Goal: Information Seeking & Learning: Check status

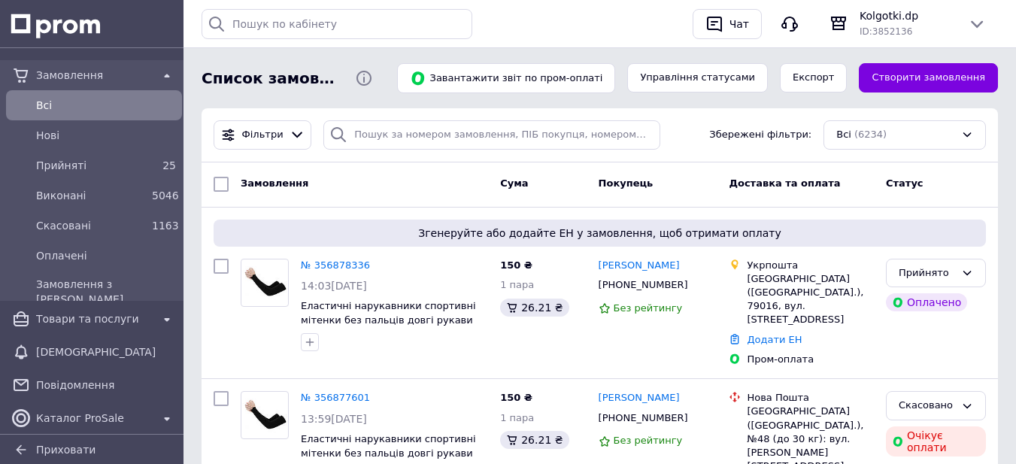
click at [62, 99] on span "Всi" at bounding box center [106, 105] width 140 height 15
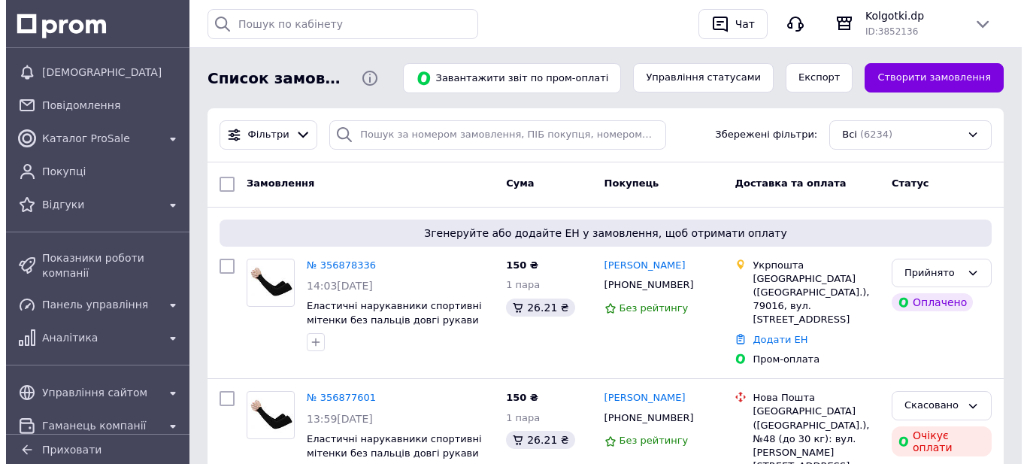
scroll to position [301, 0]
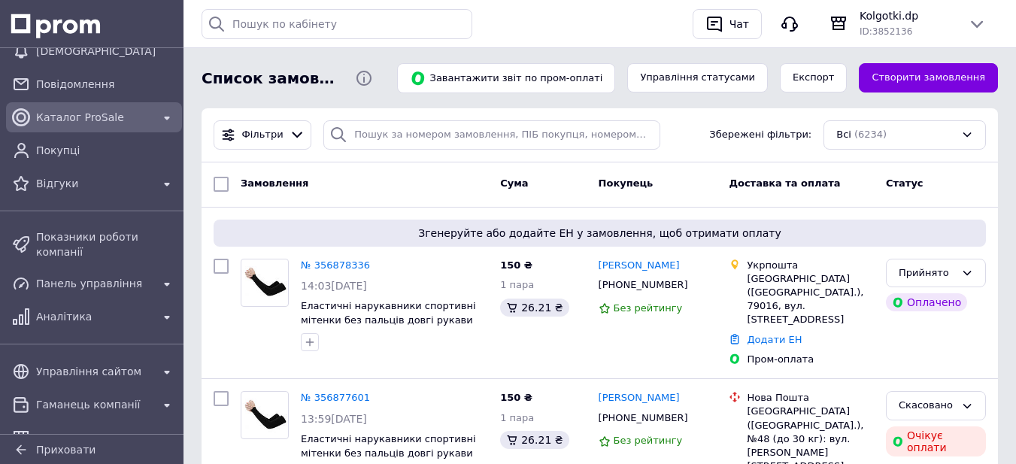
click at [95, 123] on span "Каталог ProSale" at bounding box center [94, 117] width 116 height 15
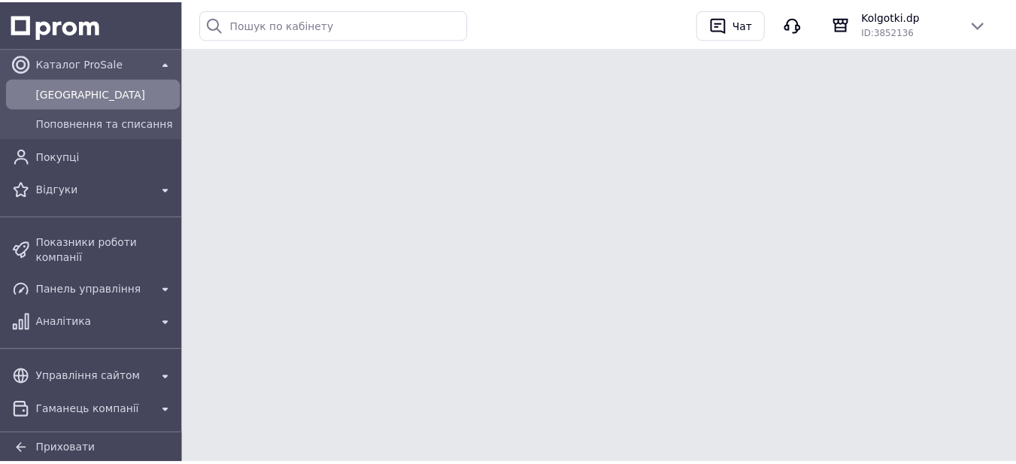
scroll to position [90, 0]
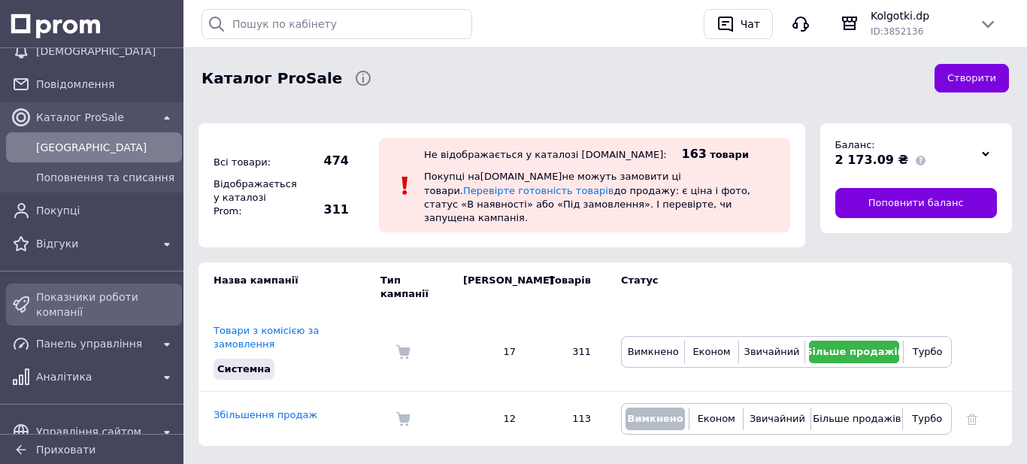
click at [95, 297] on span "Показники роботи компанії" at bounding box center [106, 305] width 140 height 30
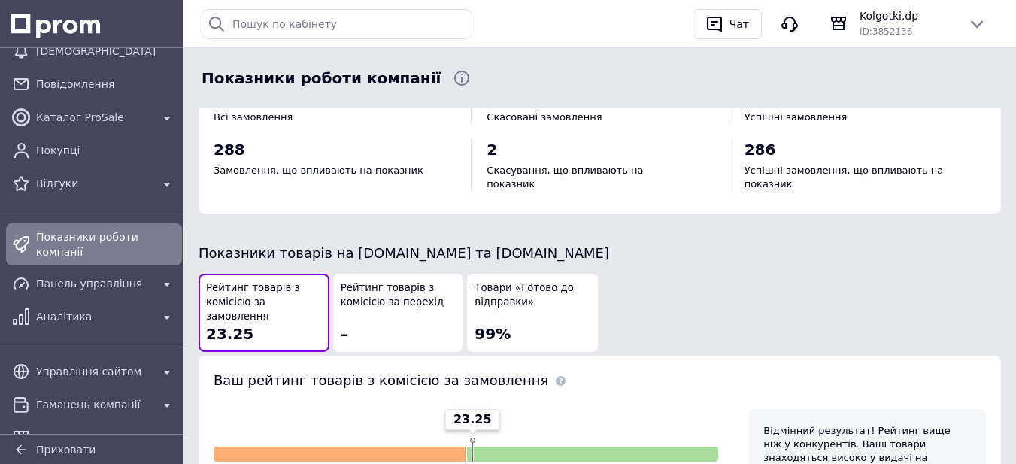
scroll to position [752, 0]
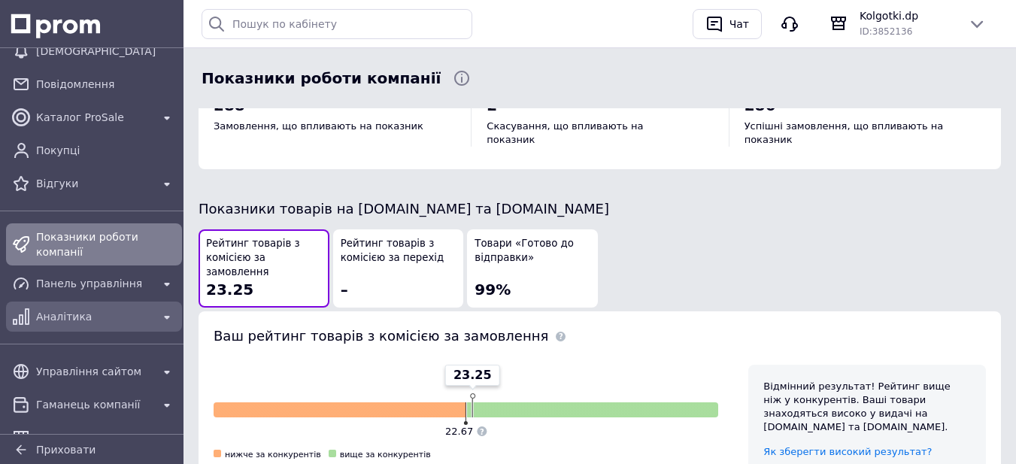
click at [40, 314] on div "Аналітика" at bounding box center [94, 316] width 122 height 21
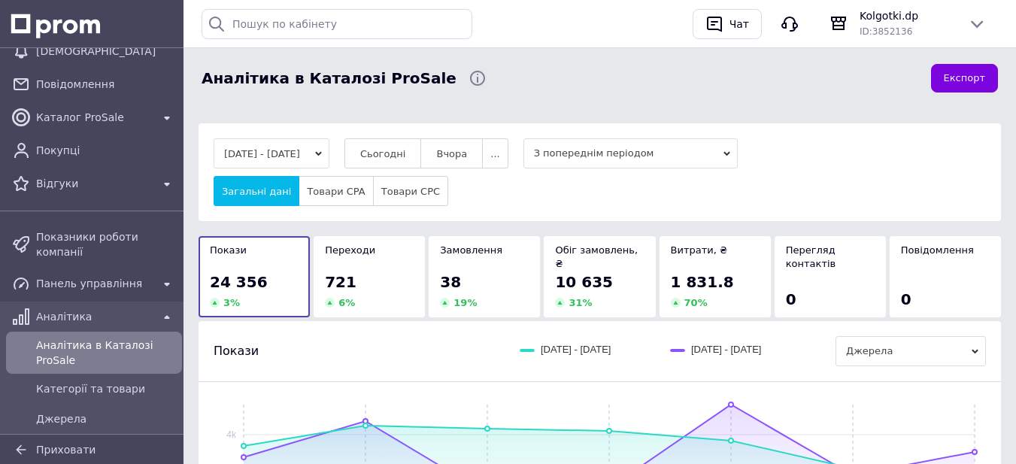
click at [376, 280] on div "721 6 %" at bounding box center [369, 290] width 89 height 38
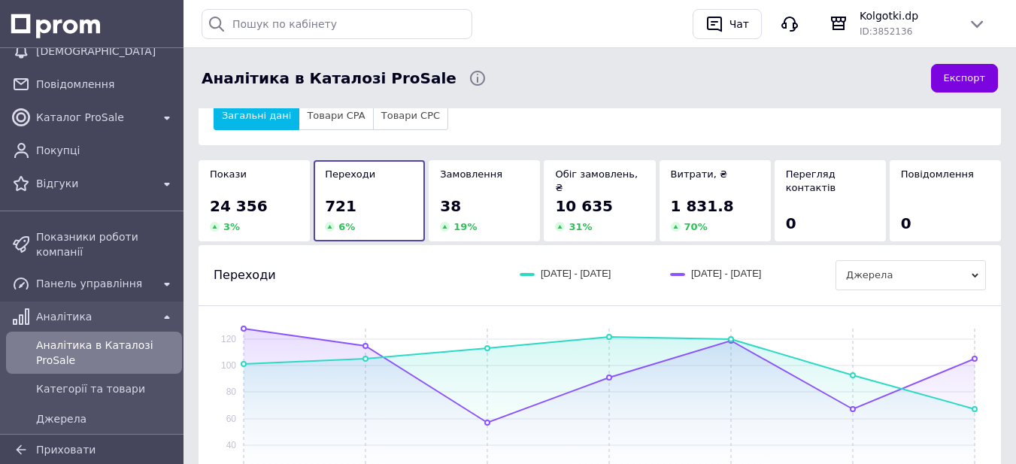
scroll to position [75, 0]
click at [250, 198] on span "24 356" at bounding box center [239, 207] width 58 height 18
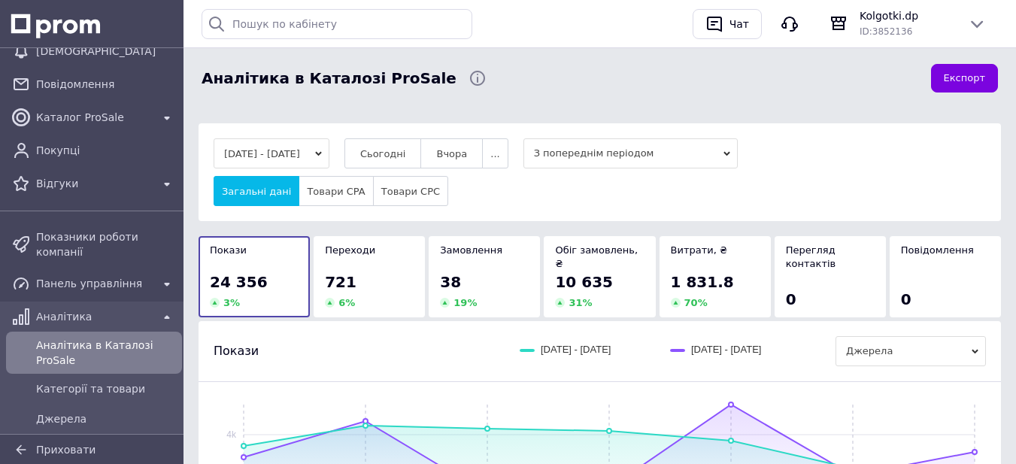
click at [360, 296] on div "6 %" at bounding box center [369, 303] width 89 height 14
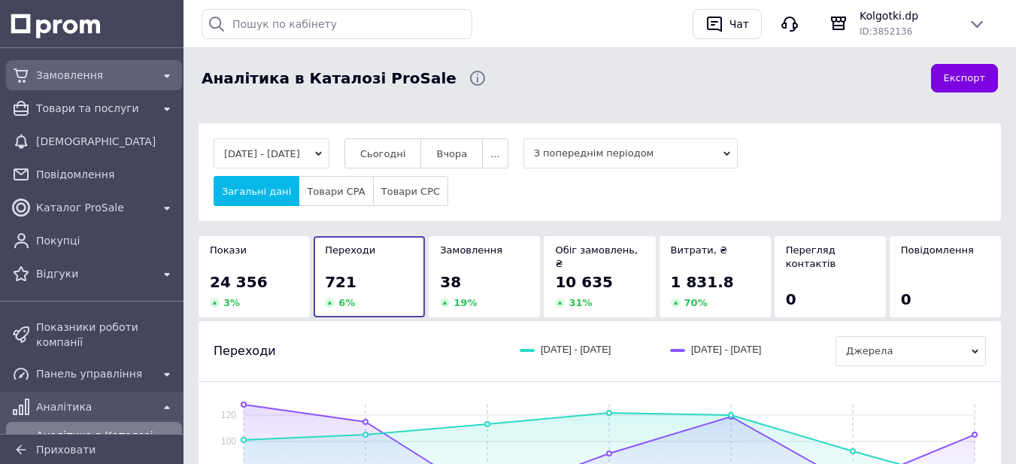
click at [69, 82] on span "Замовлення" at bounding box center [94, 75] width 116 height 15
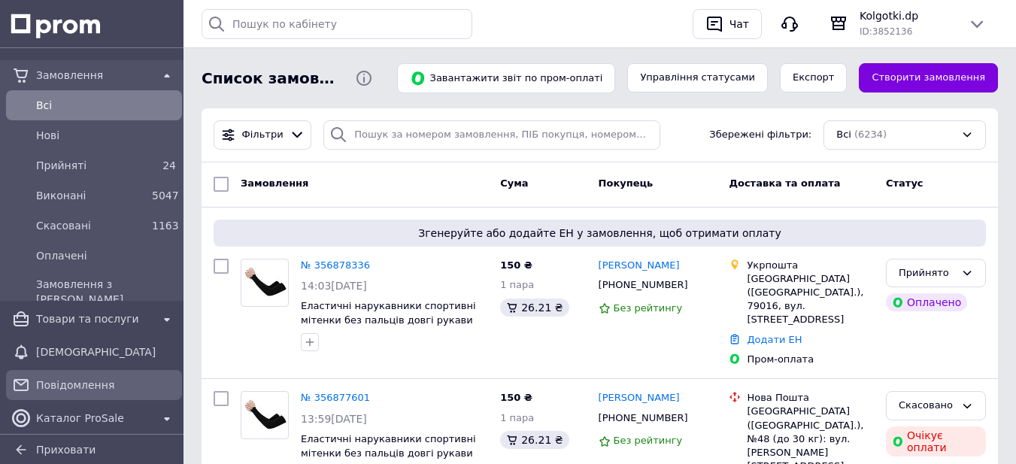
scroll to position [226, 0]
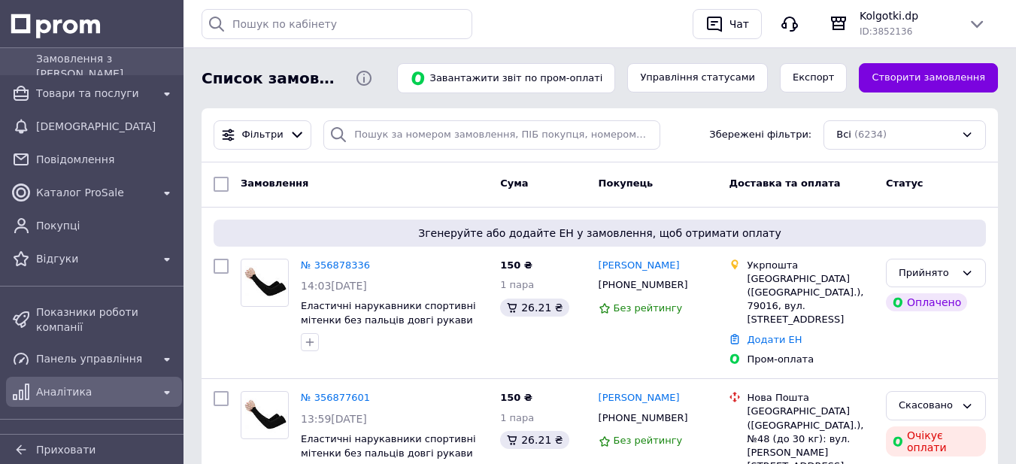
click at [68, 384] on span "Аналітика" at bounding box center [94, 391] width 116 height 15
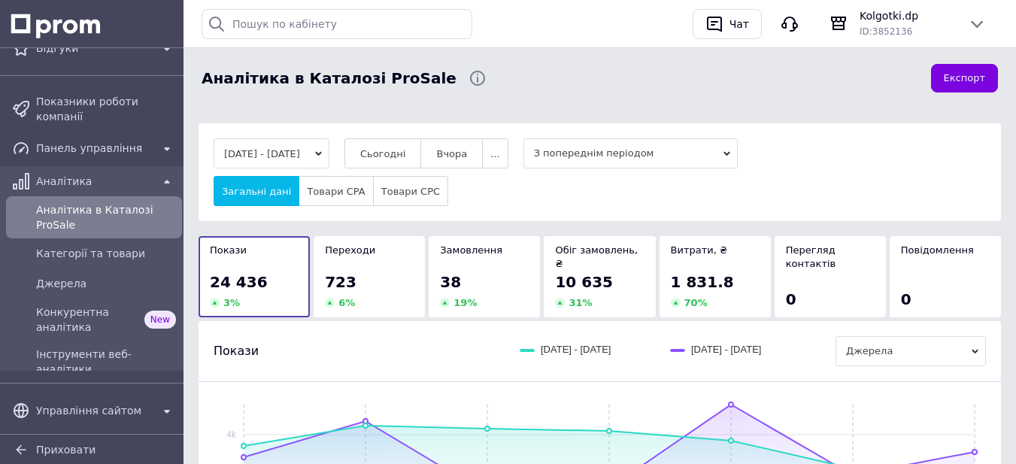
click at [358, 278] on div "723" at bounding box center [369, 281] width 89 height 21
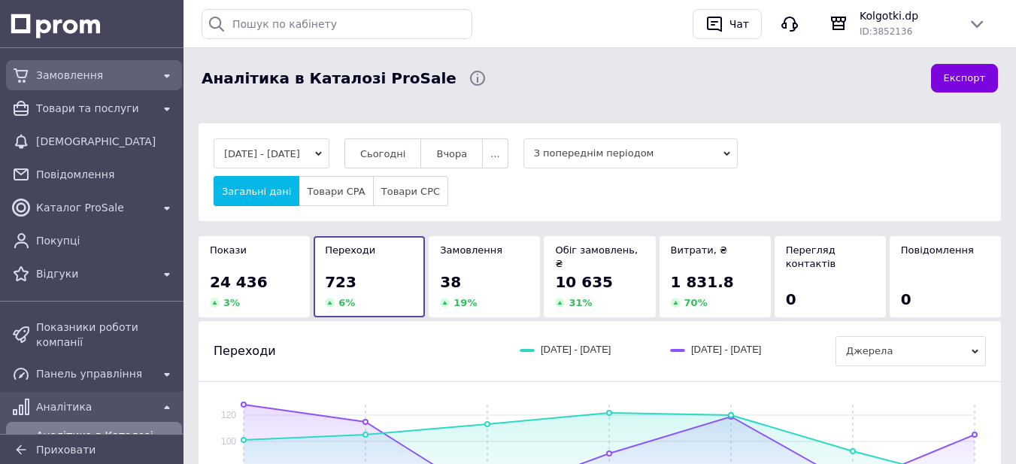
click at [84, 77] on span "Замовлення" at bounding box center [94, 75] width 116 height 15
